Goal: Check status: Check status

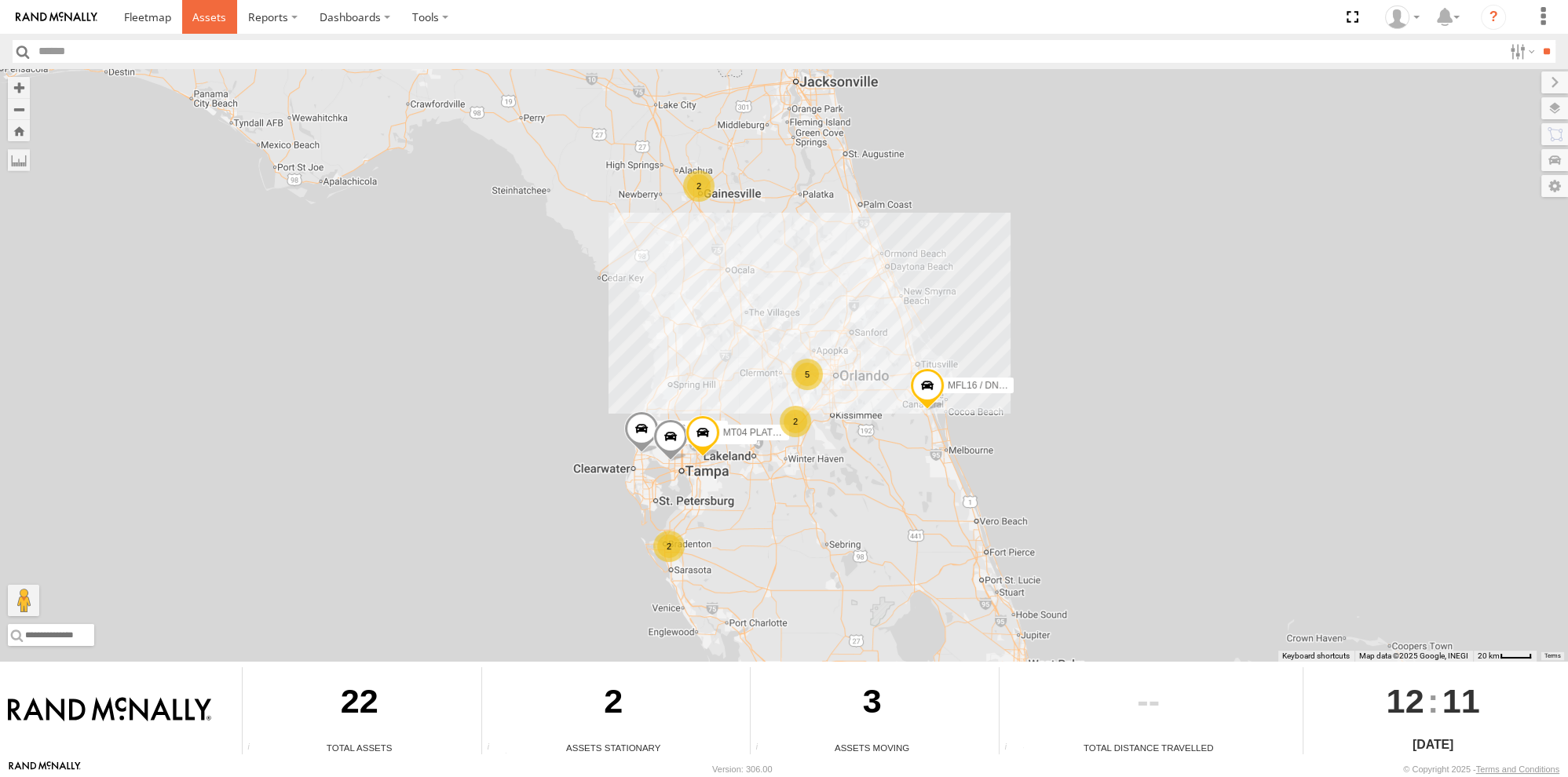
click at [216, 21] on span at bounding box center [210, 17] width 34 height 15
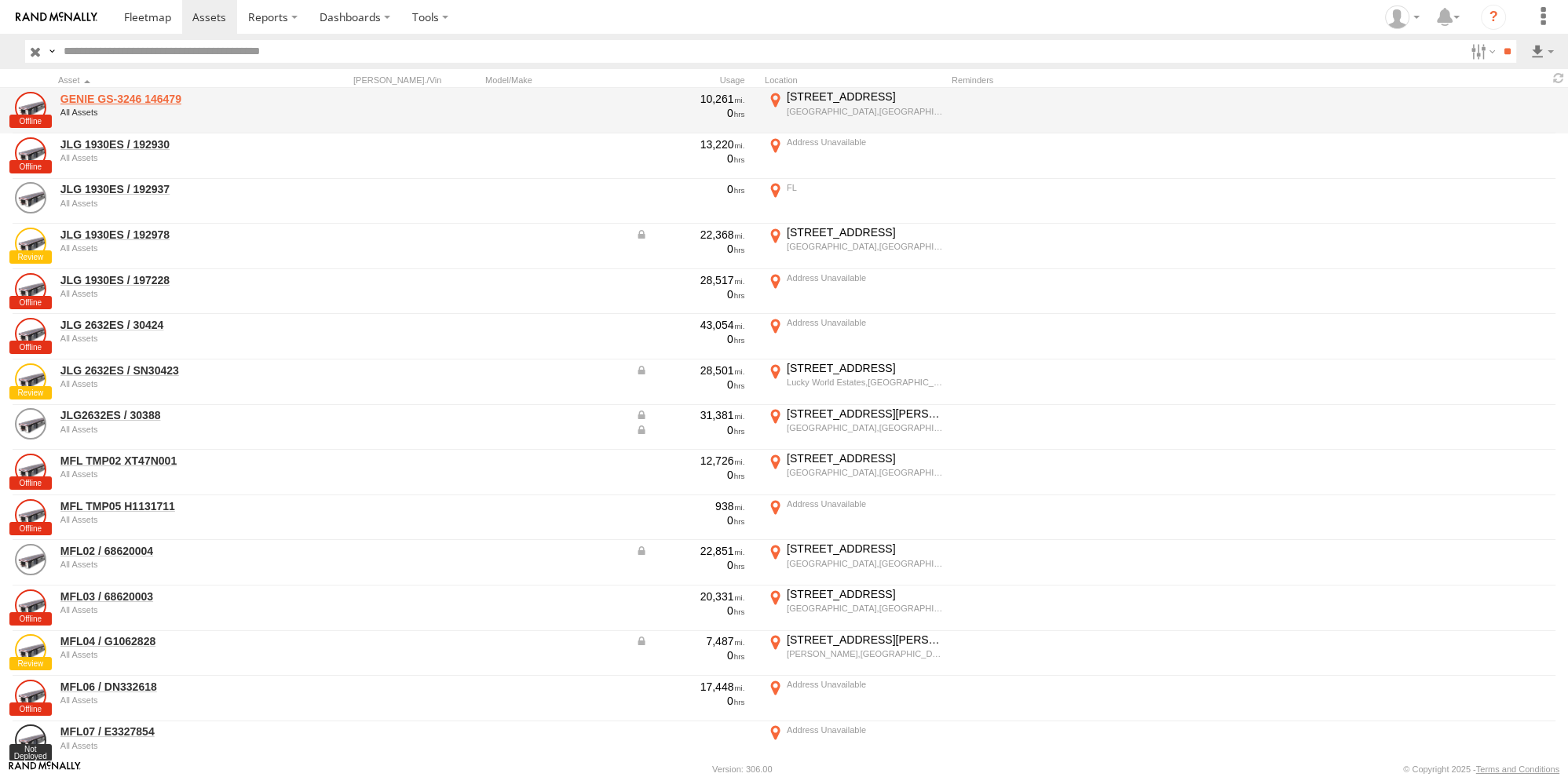
click at [119, 95] on link "GENIE GS-3246 146479" at bounding box center [167, 99] width 215 height 14
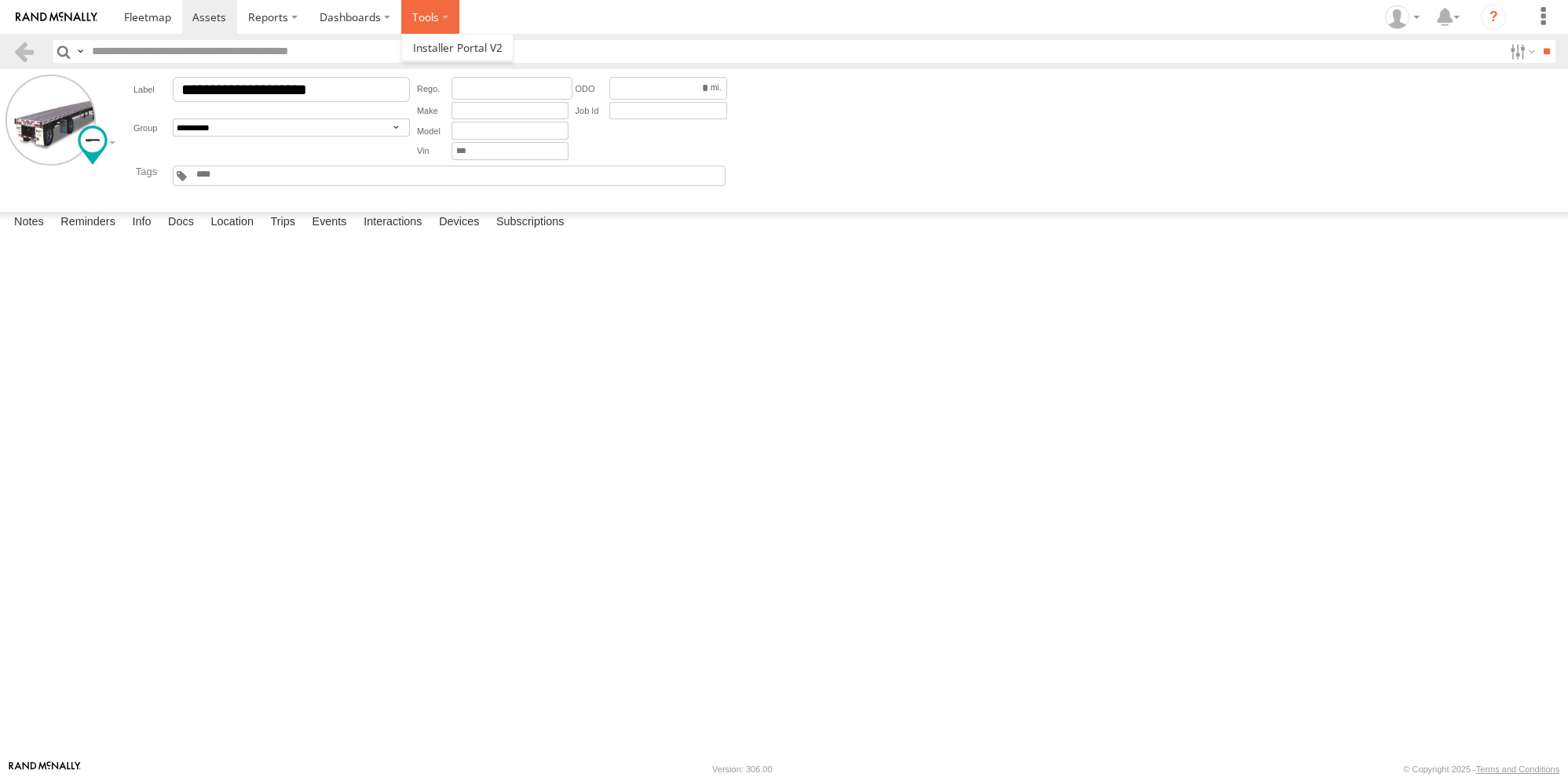
click at [429, 20] on label at bounding box center [431, 17] width 58 height 34
click at [462, 234] on label "Devices" at bounding box center [458, 222] width 55 height 22
click at [103, 234] on label "Reminders" at bounding box center [87, 222] width 71 height 22
click at [143, 234] on label "Info" at bounding box center [141, 222] width 35 height 22
click at [182, 234] on label "Docs" at bounding box center [181, 222] width 41 height 22
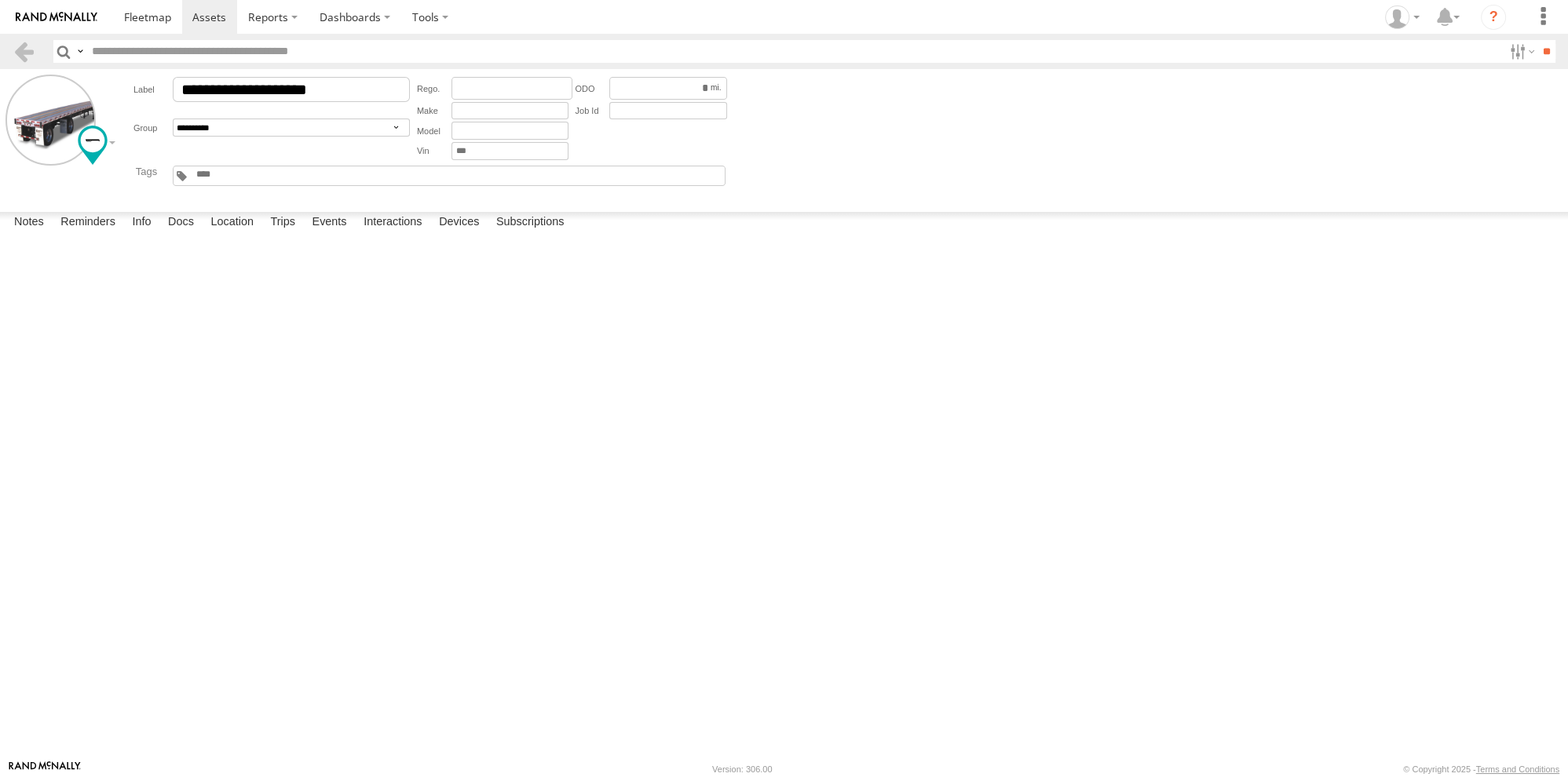
click at [316, 58] on input "text" at bounding box center [794, 52] width 1418 height 23
click at [246, 234] on label "Location" at bounding box center [231, 222] width 59 height 22
click at [299, 234] on label "Trips" at bounding box center [282, 222] width 40 height 22
click at [330, 234] on label "Events" at bounding box center [328, 222] width 50 height 22
click at [413, 234] on label "Interactions" at bounding box center [392, 222] width 74 height 22
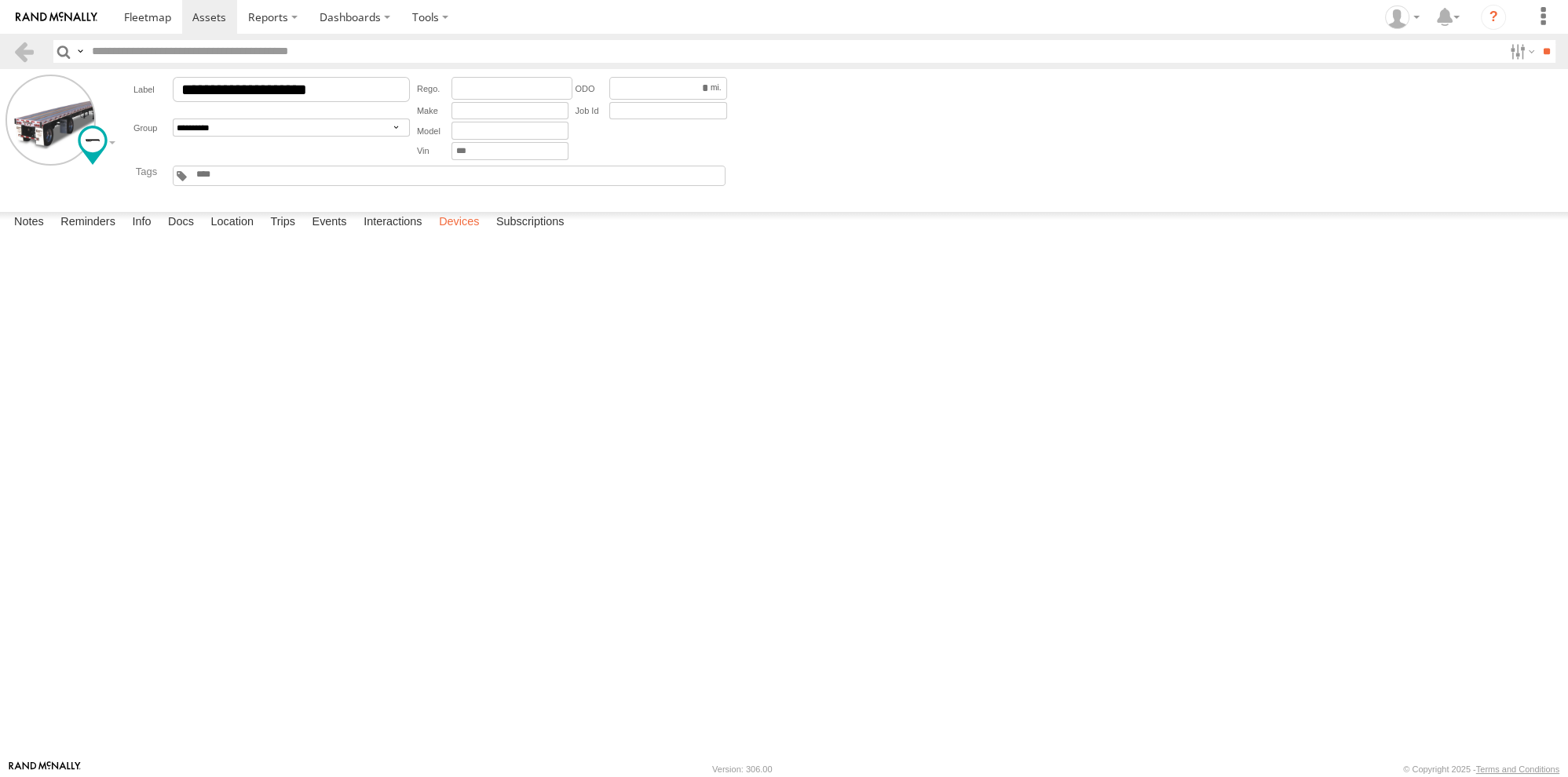
click at [467, 234] on label "Devices" at bounding box center [458, 222] width 55 height 22
click at [0, 0] on div at bounding box center [0, 0] width 0 height 0
click at [531, 234] on label "Subscriptions" at bounding box center [530, 222] width 84 height 22
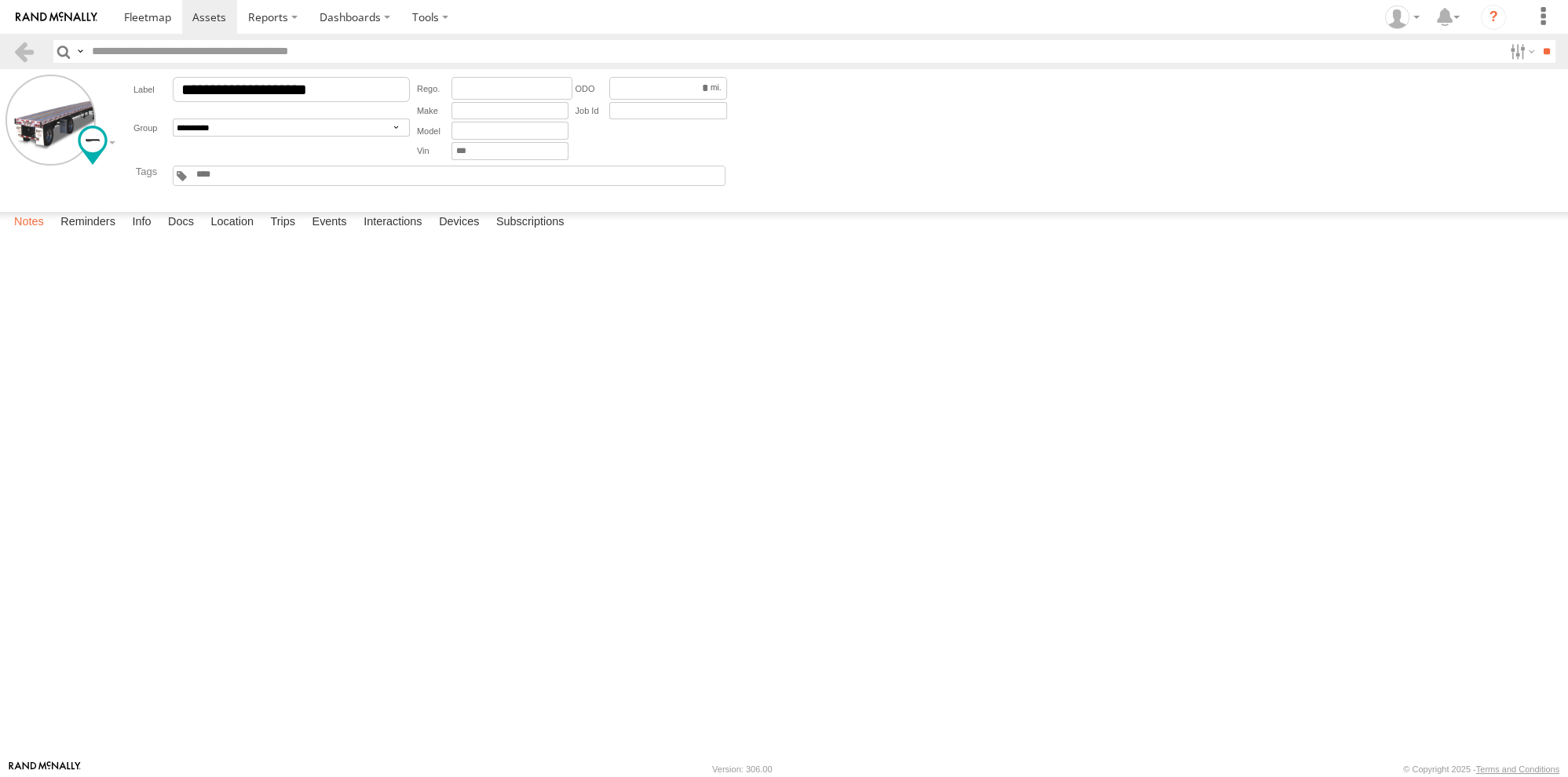
click at [28, 234] on label "Notes" at bounding box center [29, 222] width 45 height 22
click at [26, 61] on link at bounding box center [24, 52] width 23 height 23
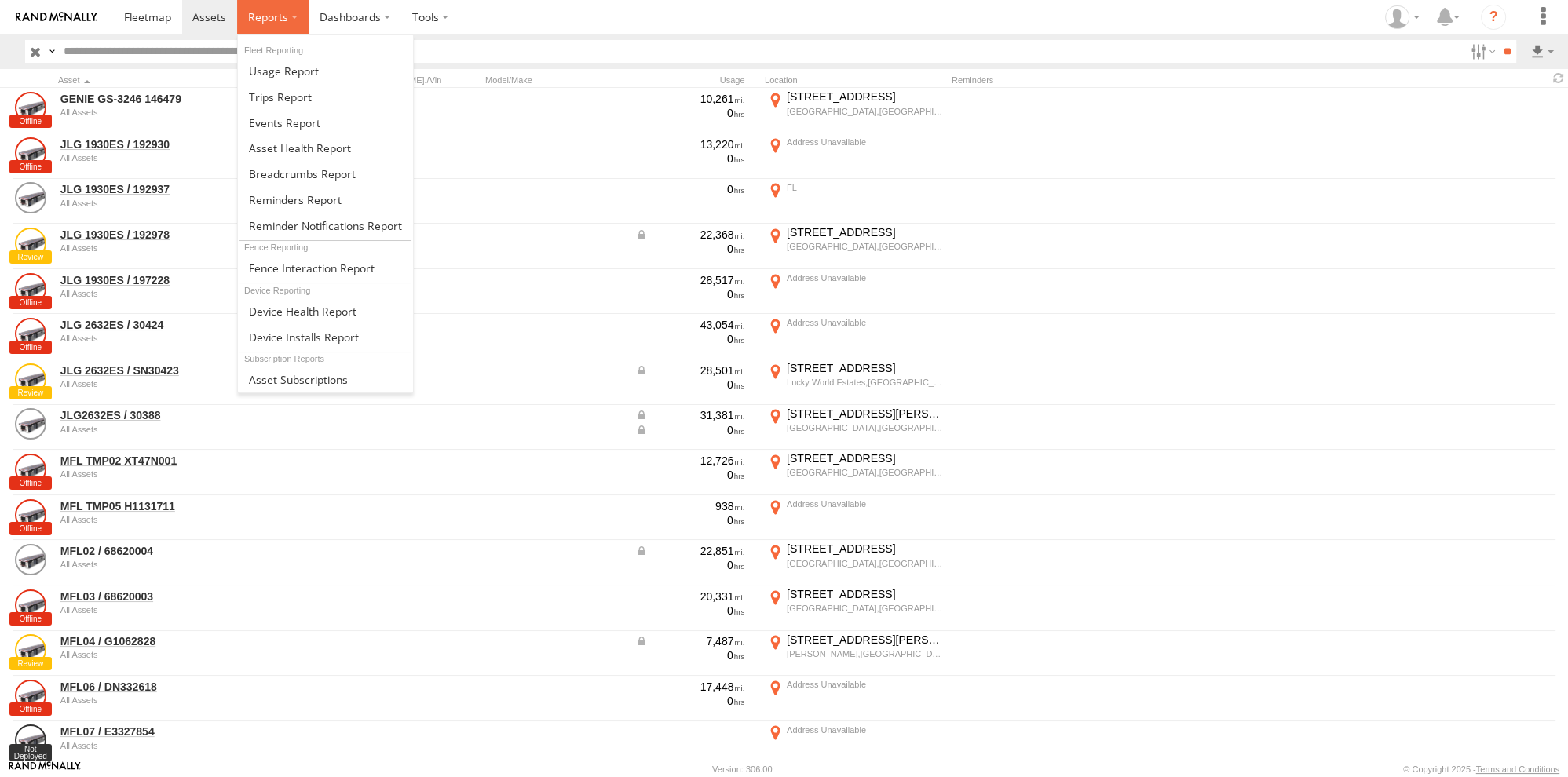
click at [269, 15] on span at bounding box center [268, 17] width 40 height 15
click at [300, 148] on span at bounding box center [300, 148] width 103 height 15
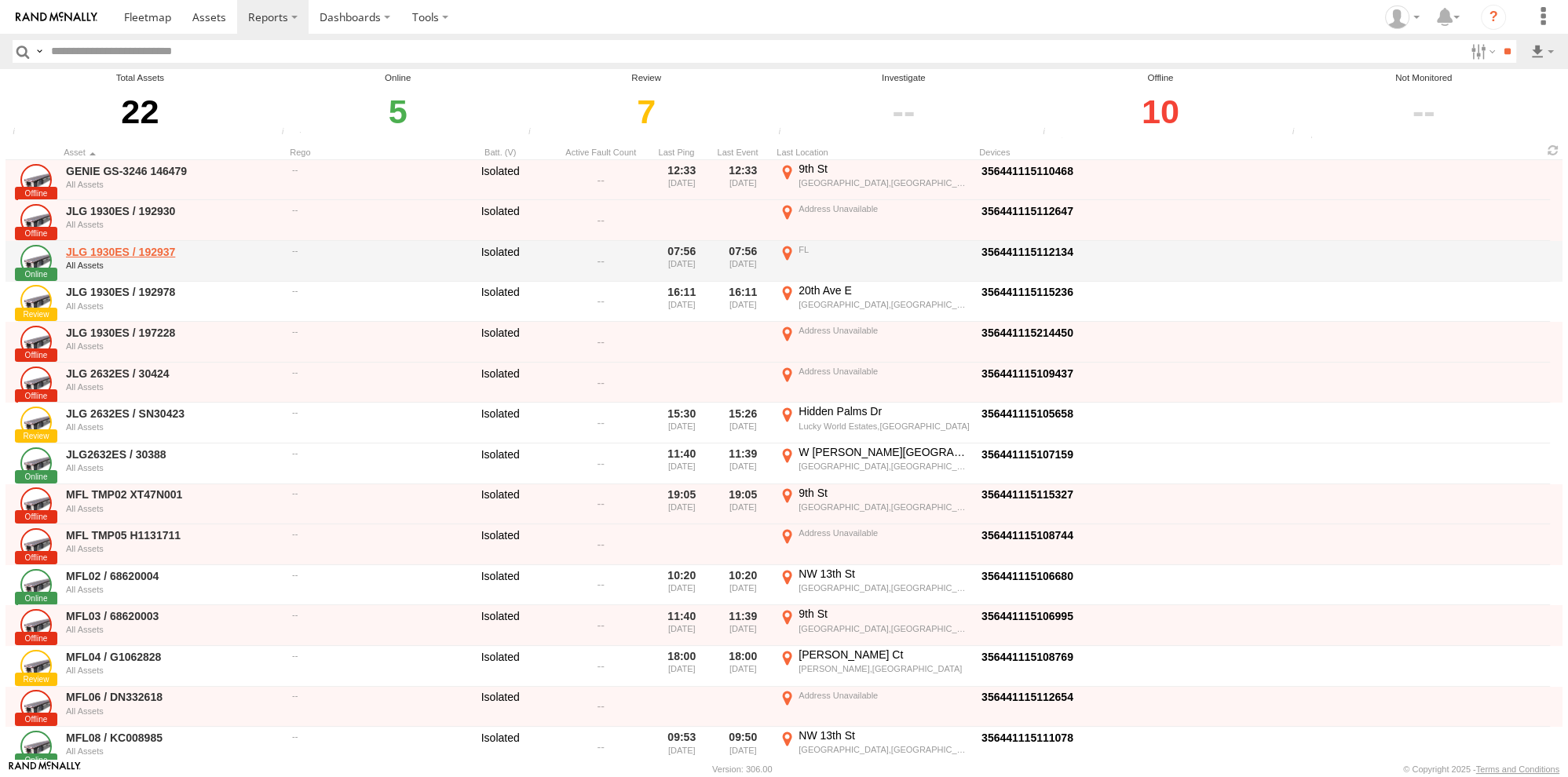
click at [92, 254] on link "JLG 1930ES / 192937" at bounding box center [173, 251] width 215 height 14
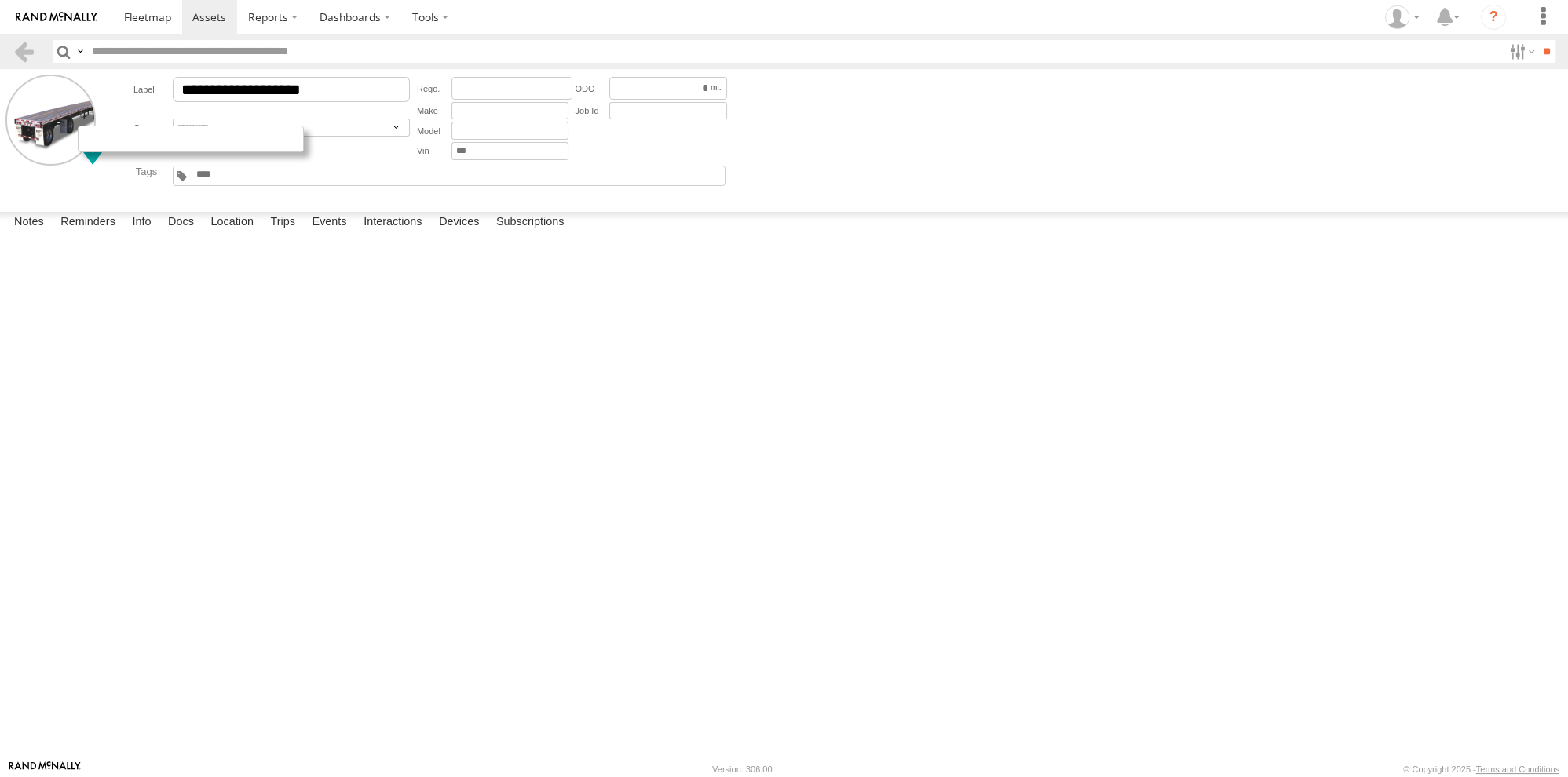
click at [89, 135] on div at bounding box center [191, 139] width 226 height 26
click at [1550, 50] on input "**" at bounding box center [1545, 52] width 18 height 23
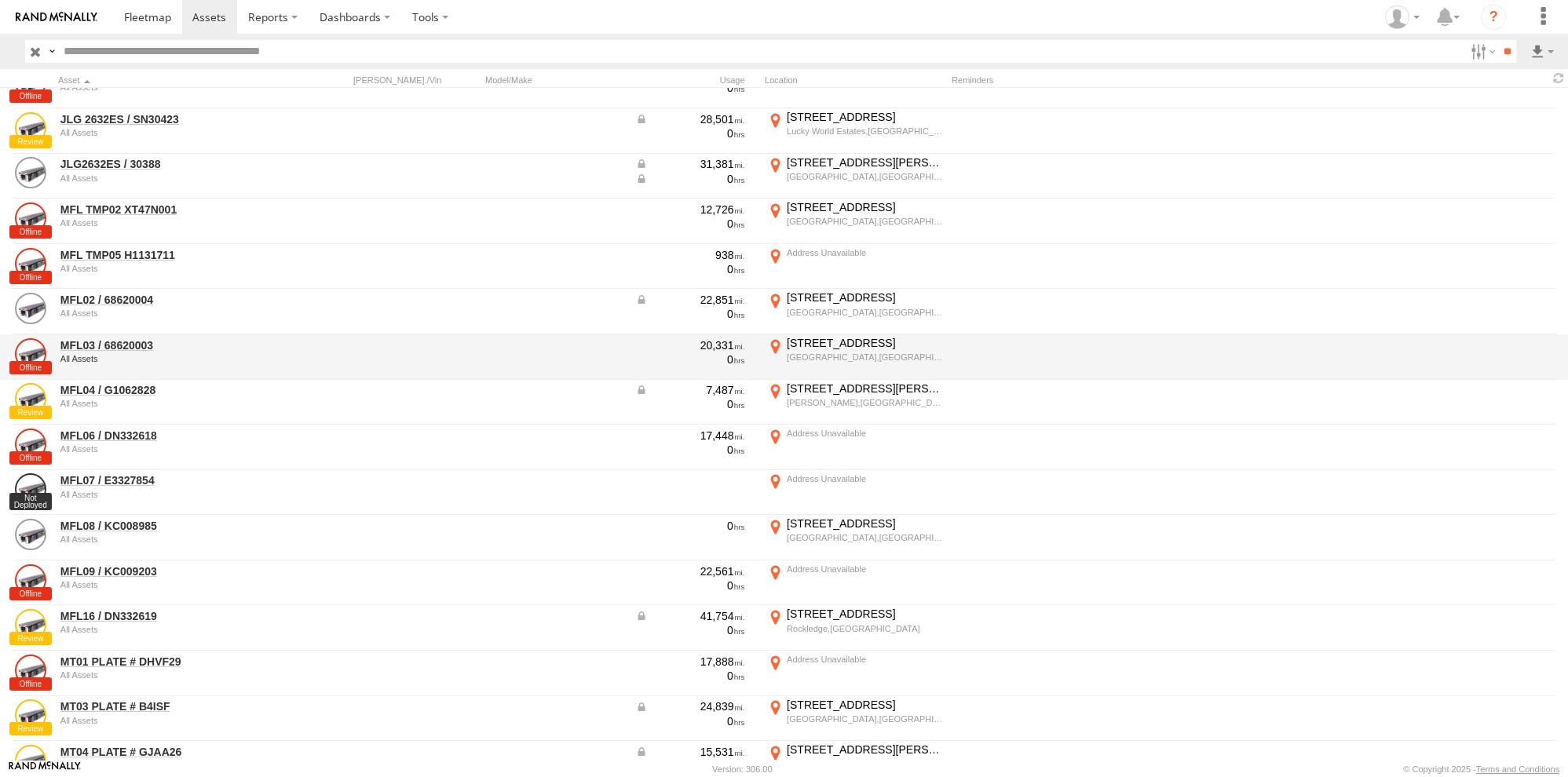
scroll to position [377, 0]
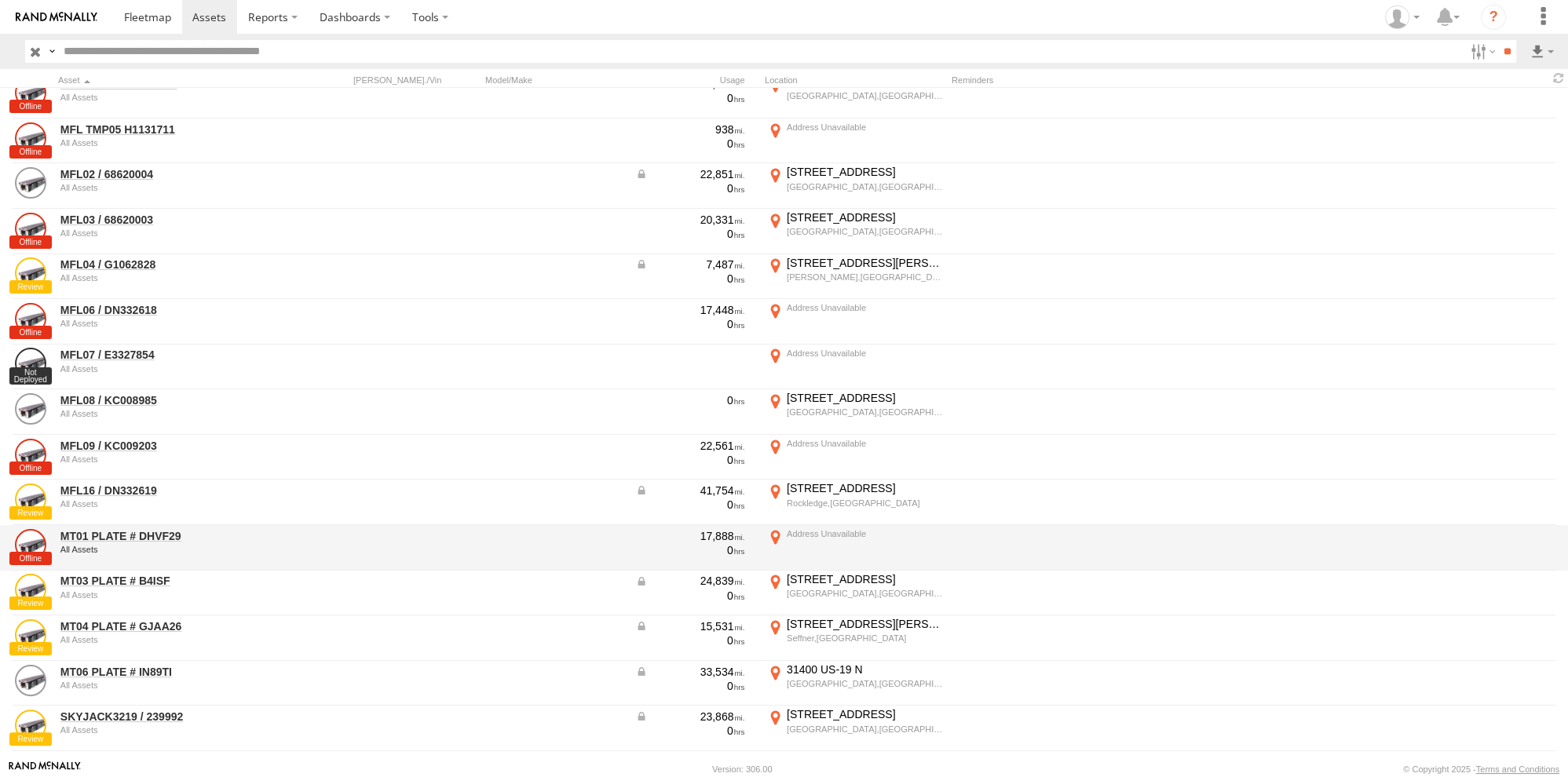
drag, startPoint x: 175, startPoint y: 558, endPoint x: 145, endPoint y: 551, distance: 30.8
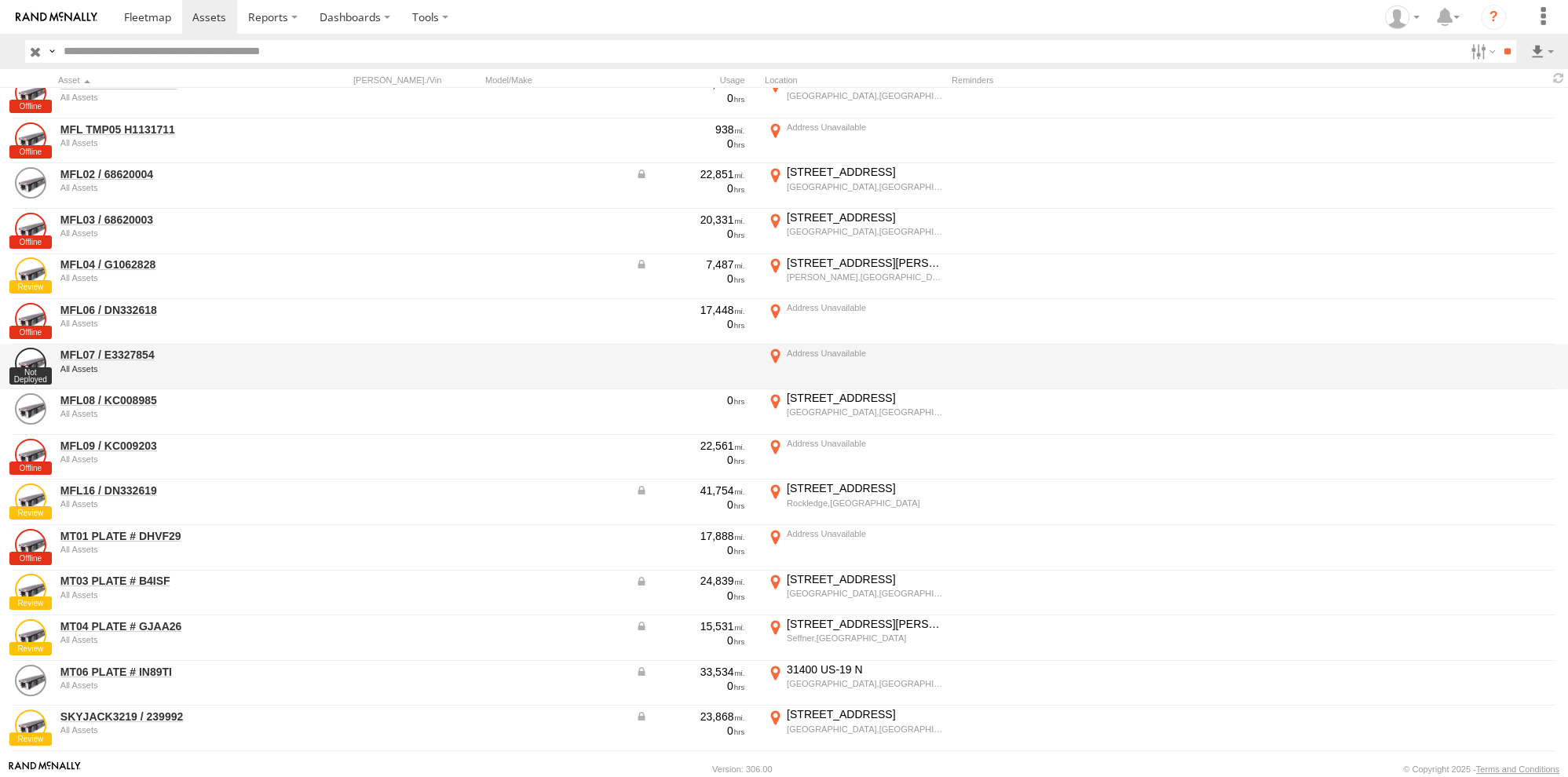
click at [355, 378] on div at bounding box center [417, 367] width 126 height 42
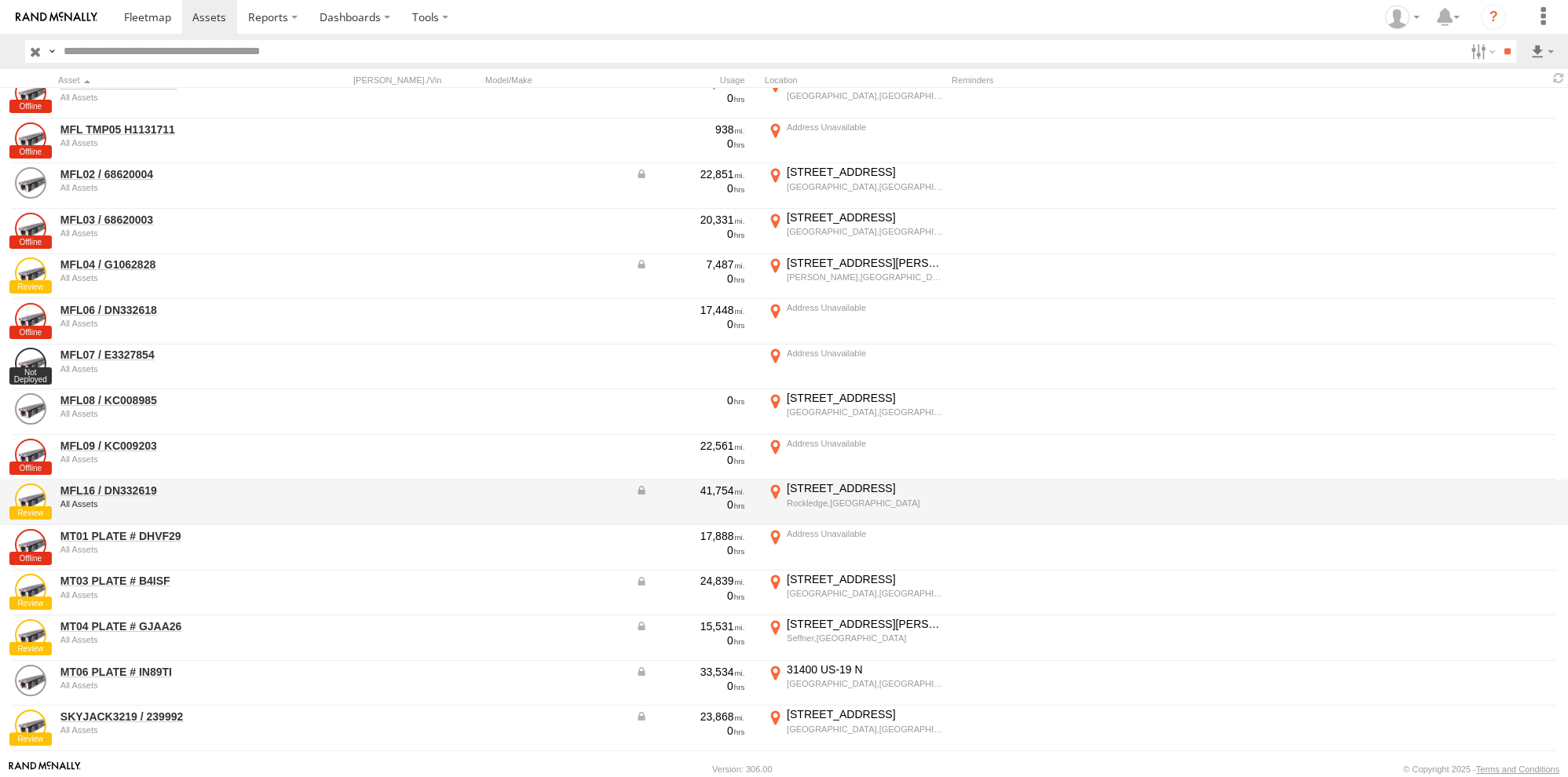
scroll to position [0, 0]
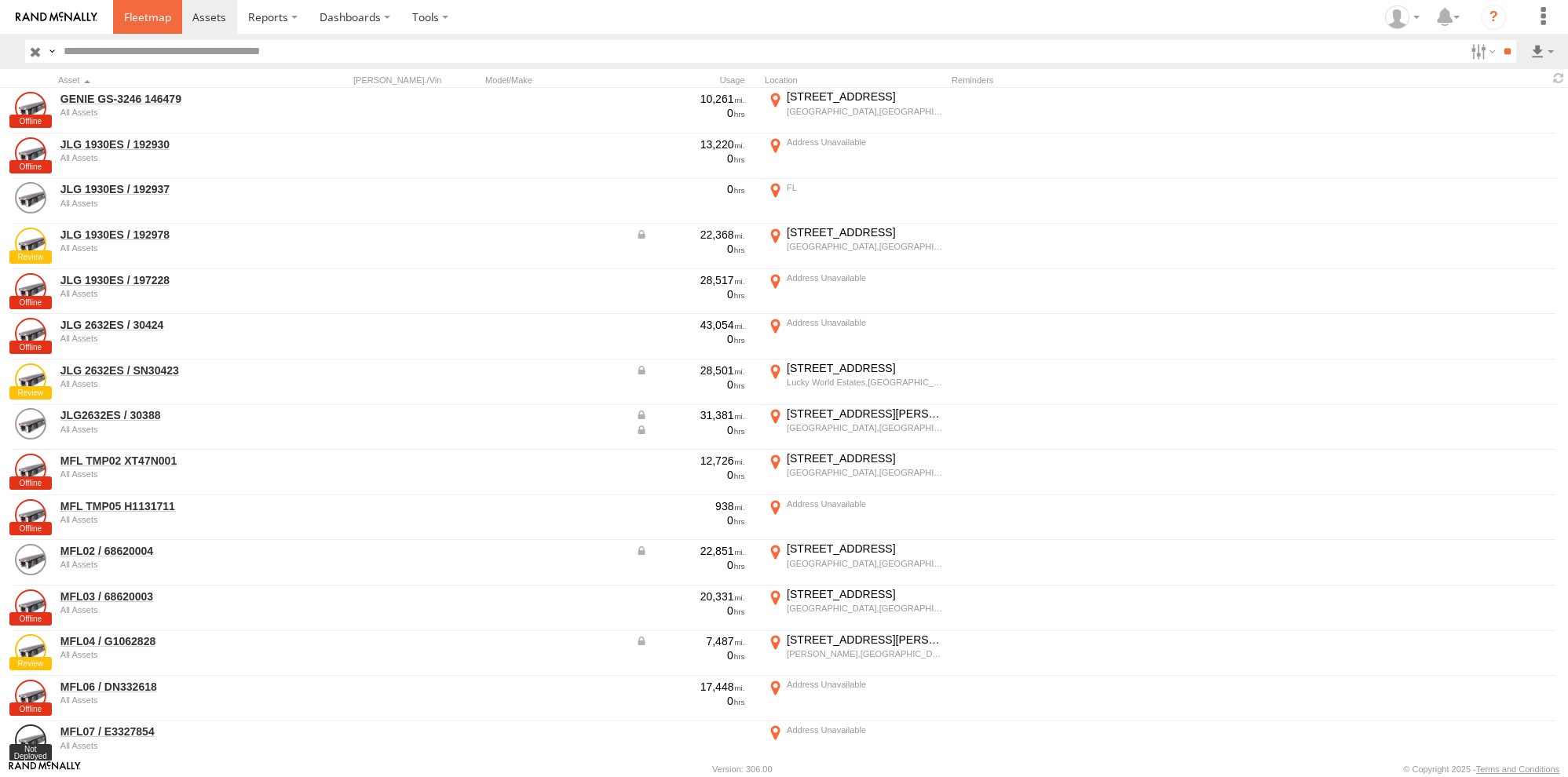
click at [165, 21] on span at bounding box center [148, 17] width 47 height 15
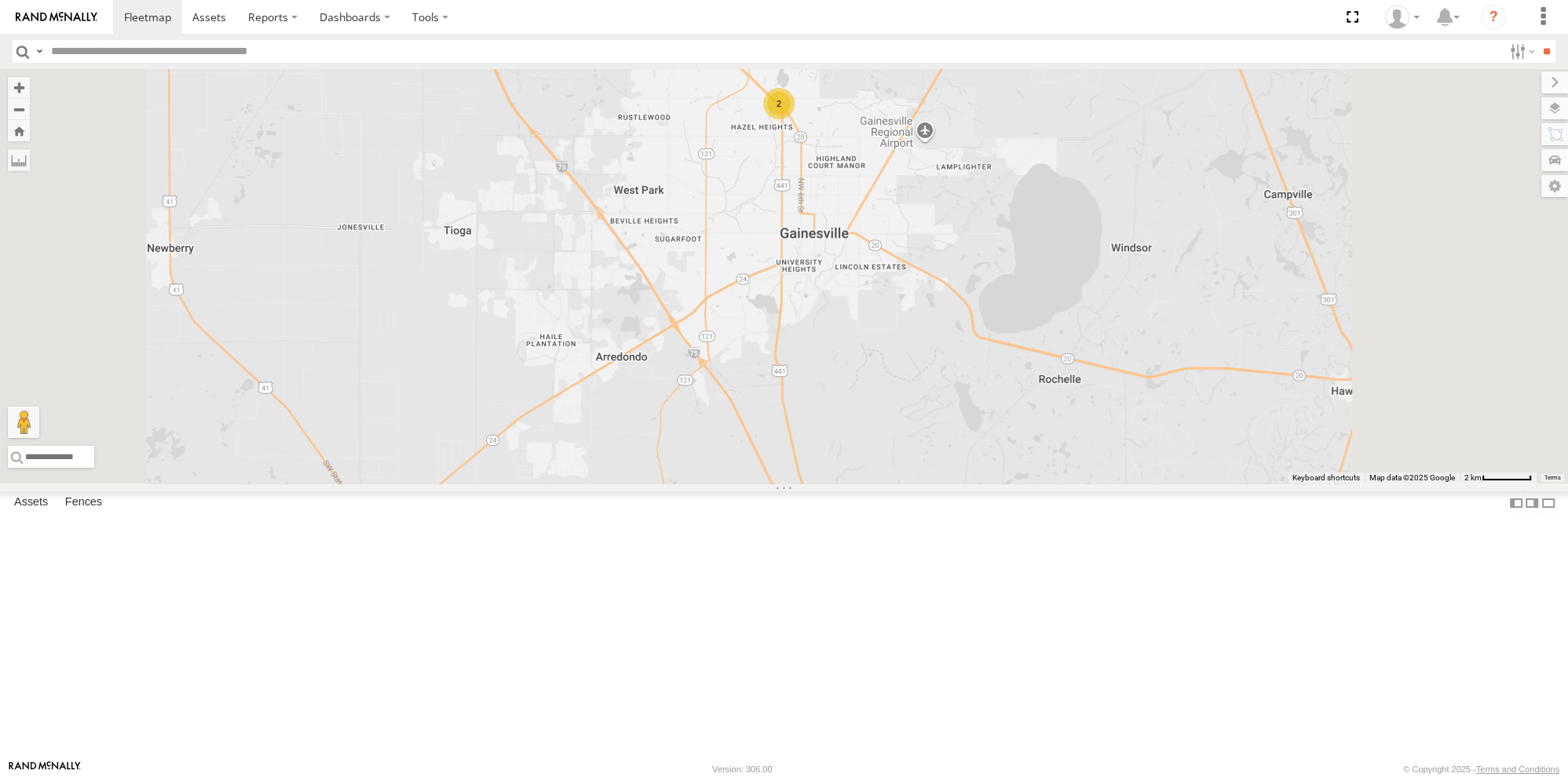
drag, startPoint x: 1080, startPoint y: 289, endPoint x: 1033, endPoint y: 457, distance: 174.5
click at [1034, 464] on div "MT06 PLATE # IN89TI JLG2632ES / 30388 MFL16 / DN332619 MT04 PLATE # GJAA26 MFL0…" at bounding box center [784, 276] width 1568 height 415
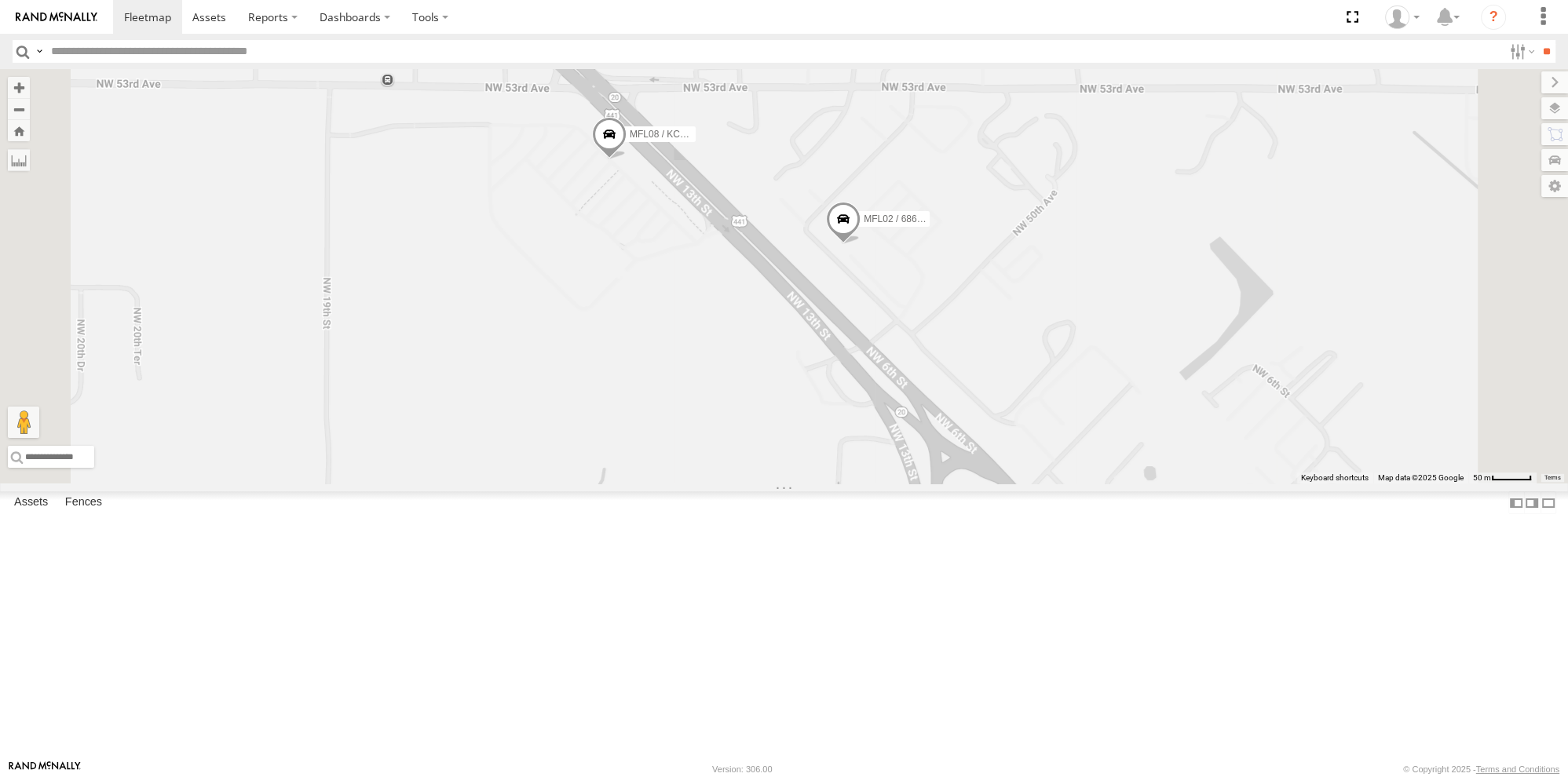
click at [861, 245] on span at bounding box center [843, 223] width 35 height 42
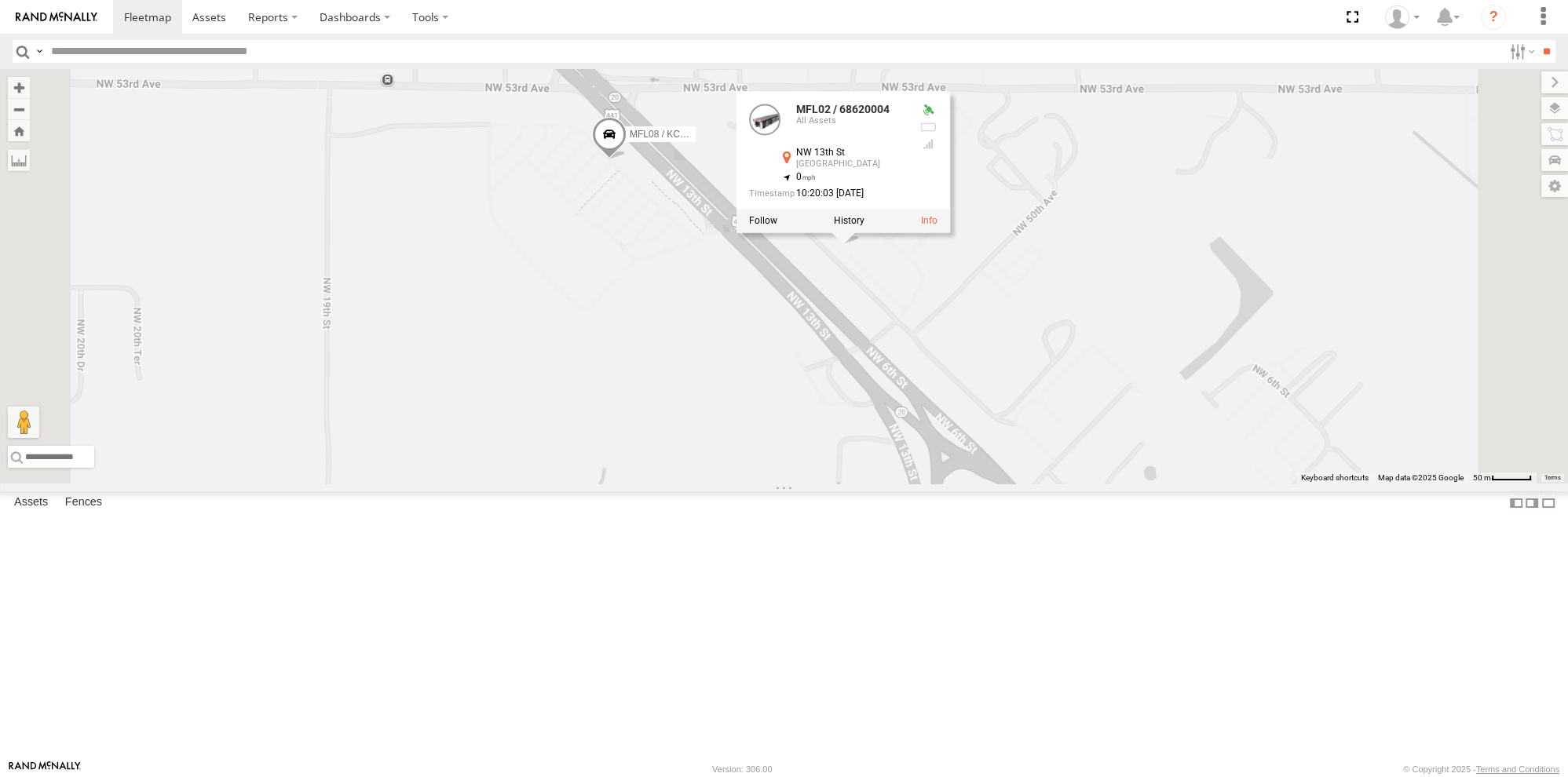
click at [1038, 184] on div "MT06 PLATE # IN89TI JLG2632ES / 30388 MFL16 / DN332619 MT04 PLATE # GJAA26 MFL0…" at bounding box center [784, 276] width 1568 height 415
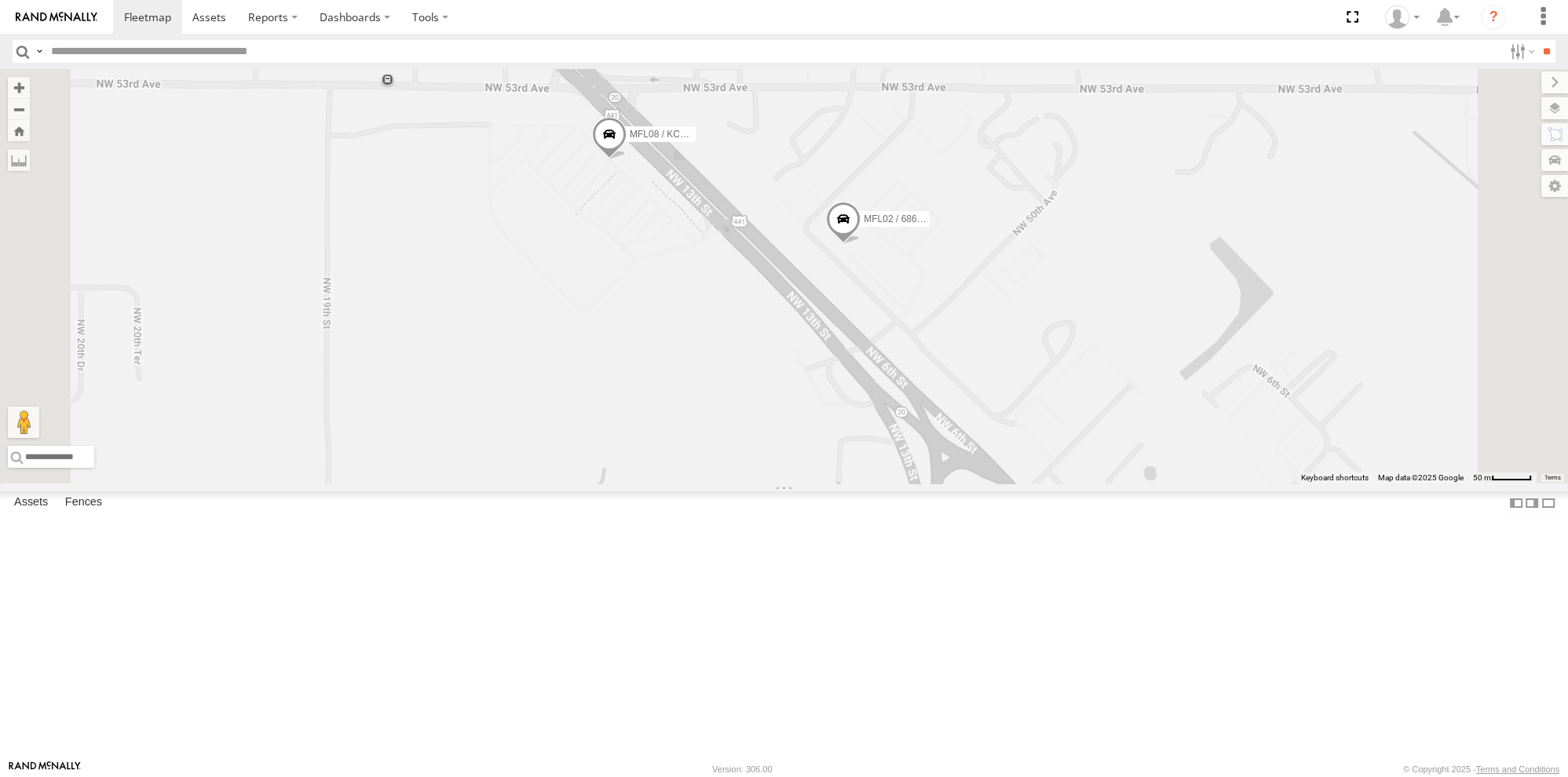
click at [626, 159] on span at bounding box center [609, 137] width 35 height 42
click at [629, 141] on label at bounding box center [614, 136] width 31 height 11
type input "**********"
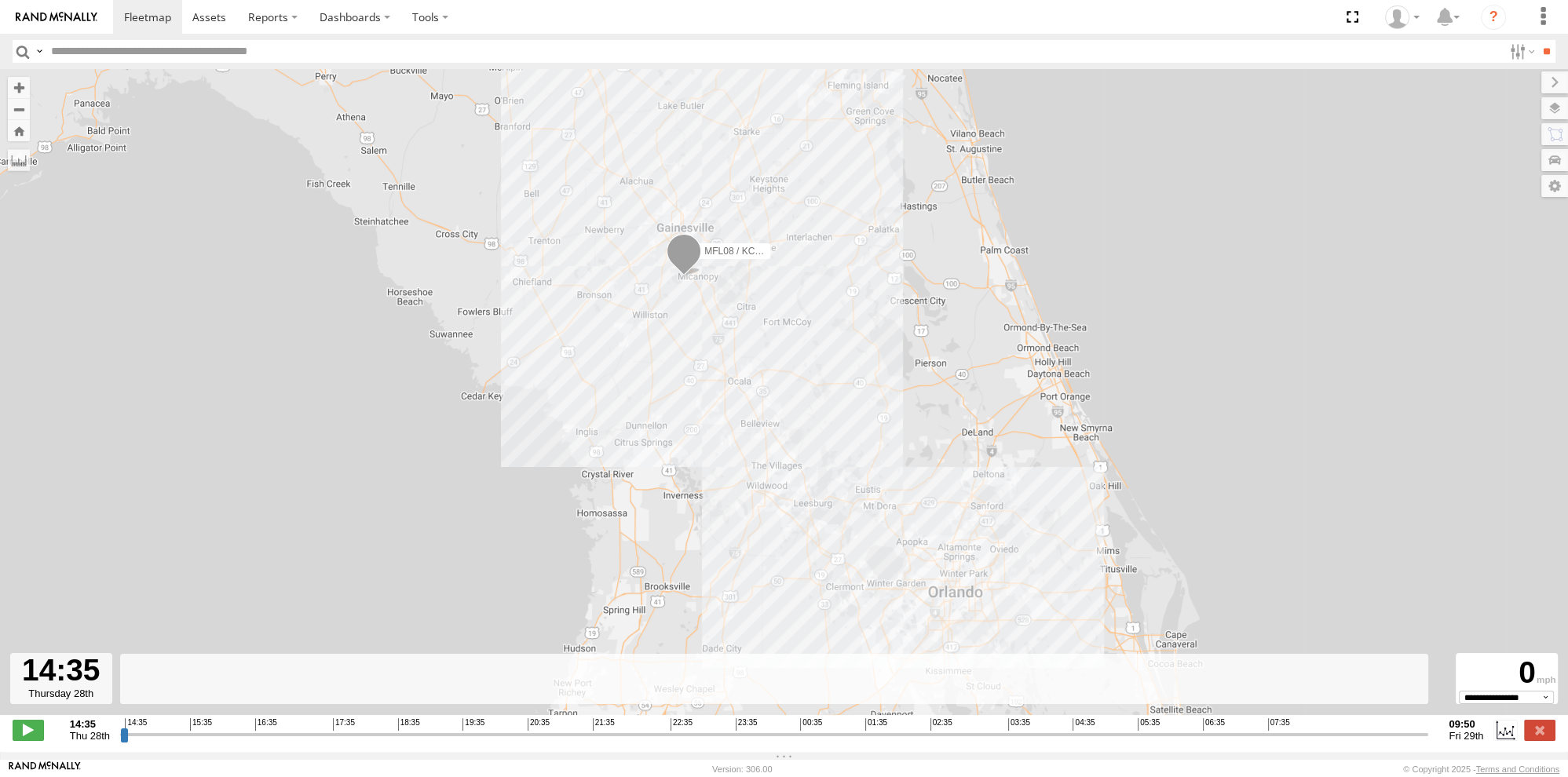
click at [824, 362] on div "MFL08 / KC008985" at bounding box center [784, 400] width 1568 height 663
click at [676, 276] on span at bounding box center [684, 256] width 35 height 42
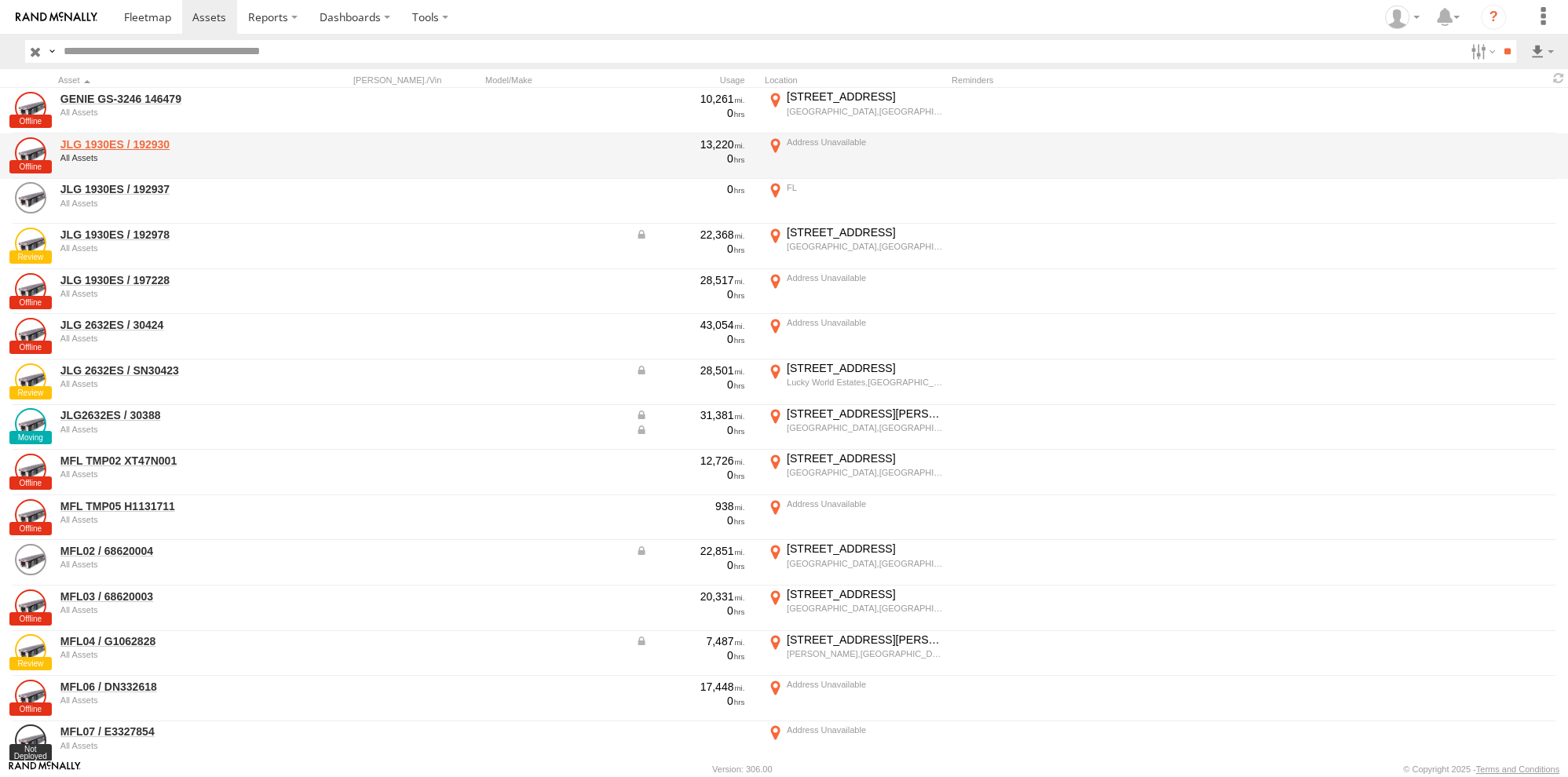
click at [95, 146] on link "JLG 1930ES / 192930" at bounding box center [167, 144] width 215 height 14
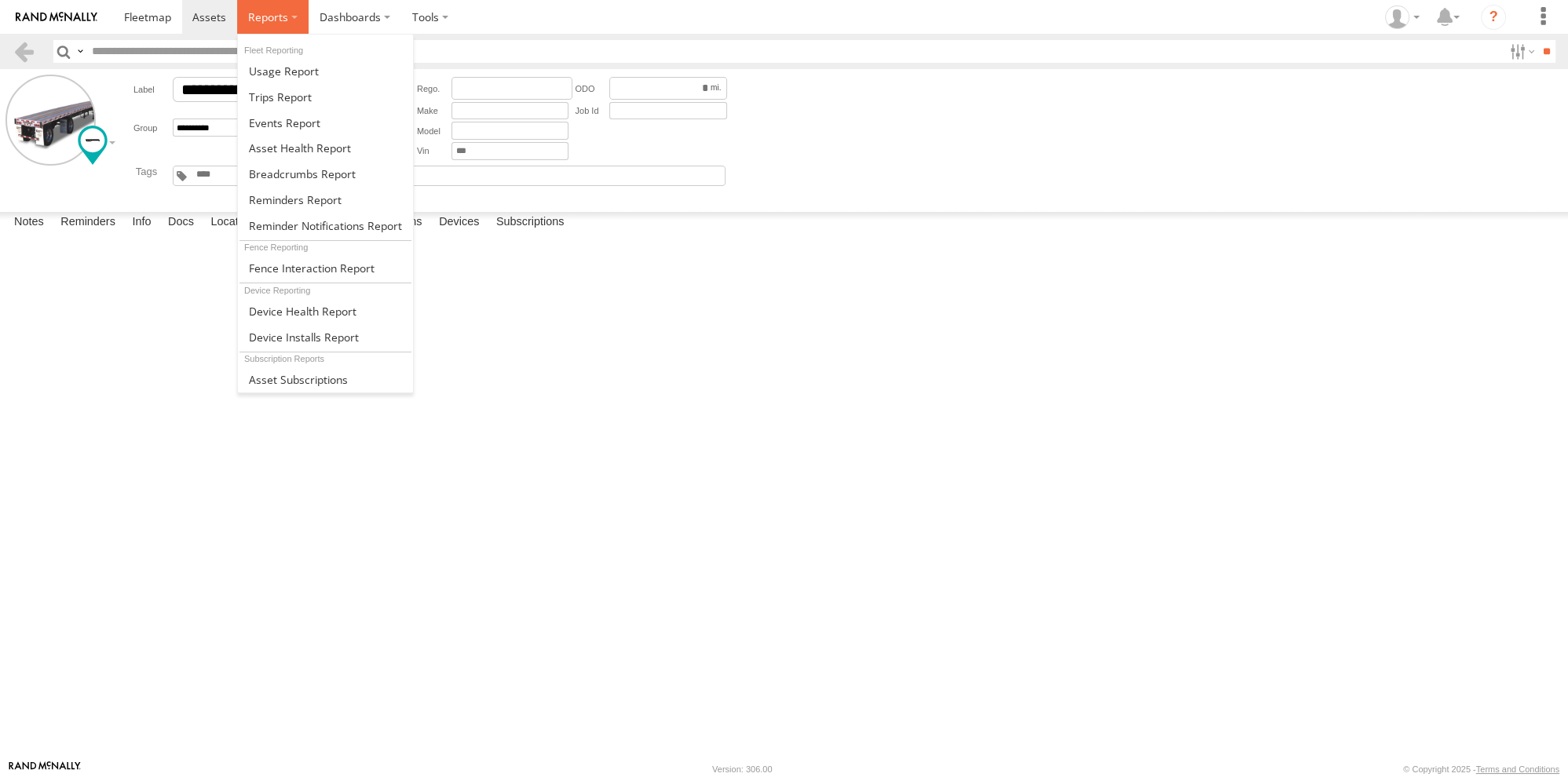
click at [287, 21] on label at bounding box center [273, 17] width 71 height 34
click at [329, 307] on span at bounding box center [303, 311] width 107 height 15
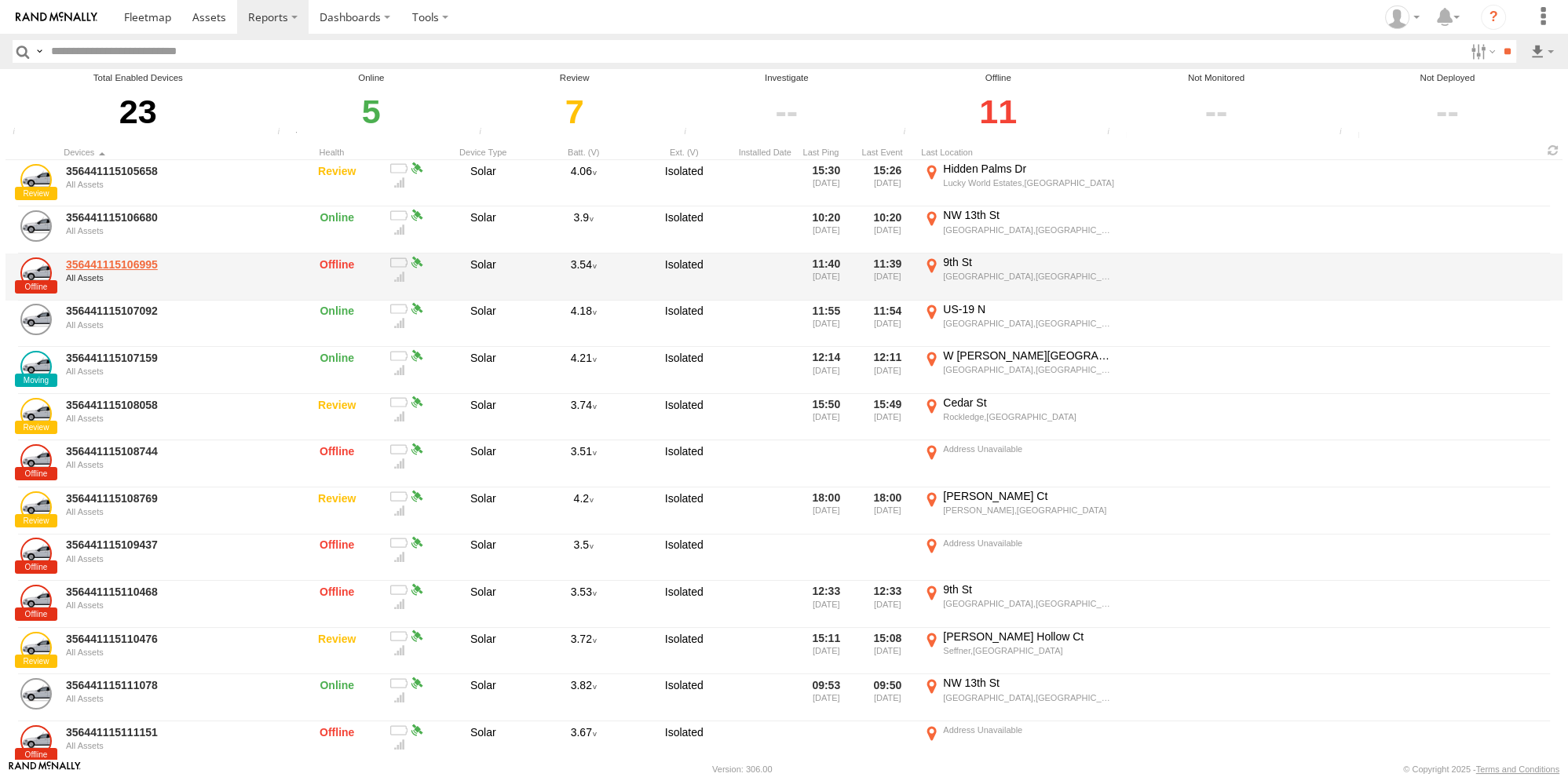
click at [150, 271] on link "356441115106995" at bounding box center [173, 264] width 215 height 14
